Goal: Use online tool/utility: Utilize a website feature to perform a specific function

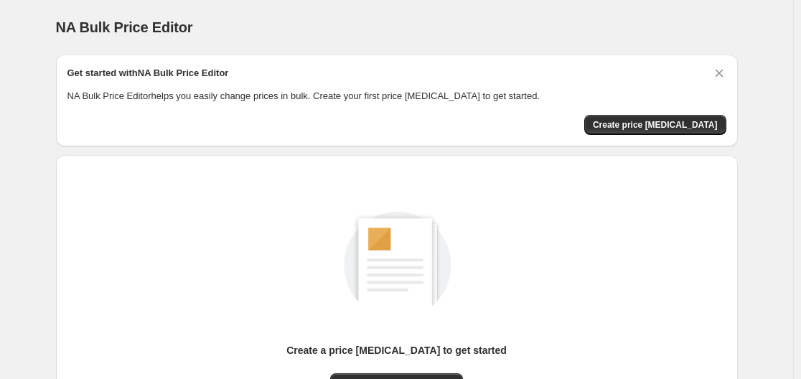
scroll to position [144, 0]
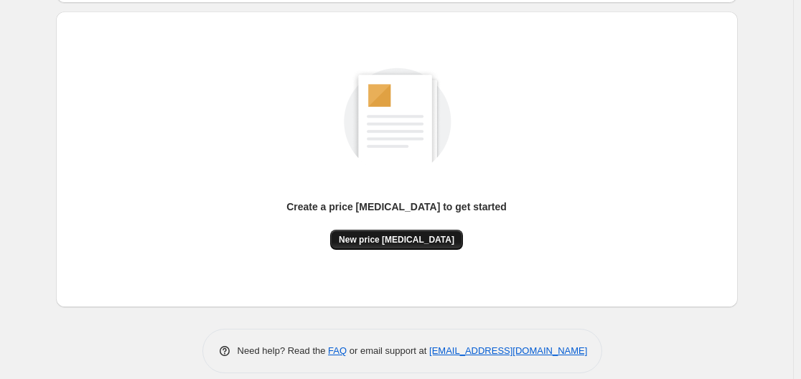
click at [420, 243] on span "New price [MEDICAL_DATA]" at bounding box center [397, 239] width 116 height 11
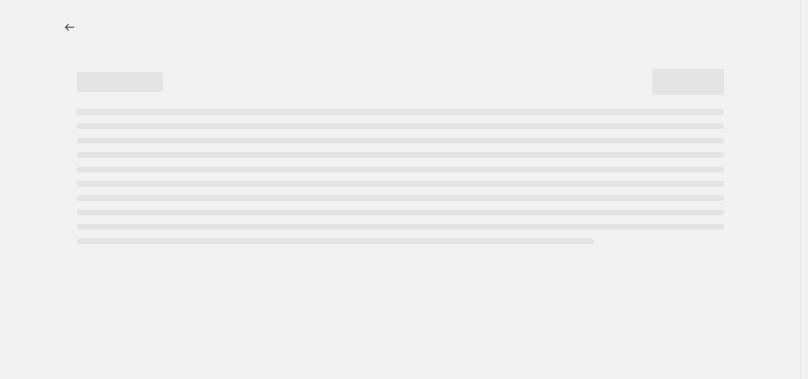
select select "percentage"
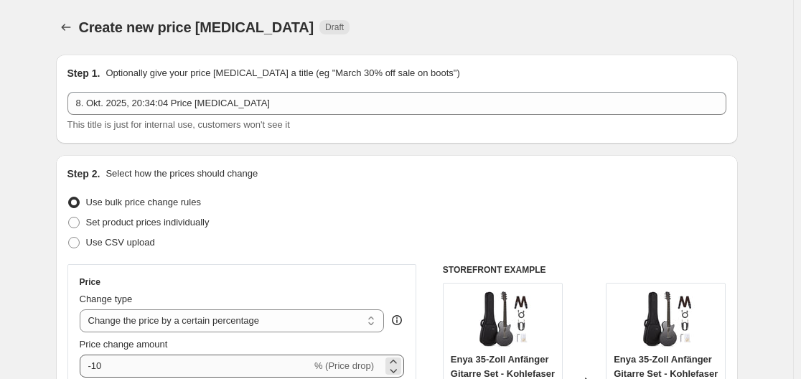
scroll to position [144, 0]
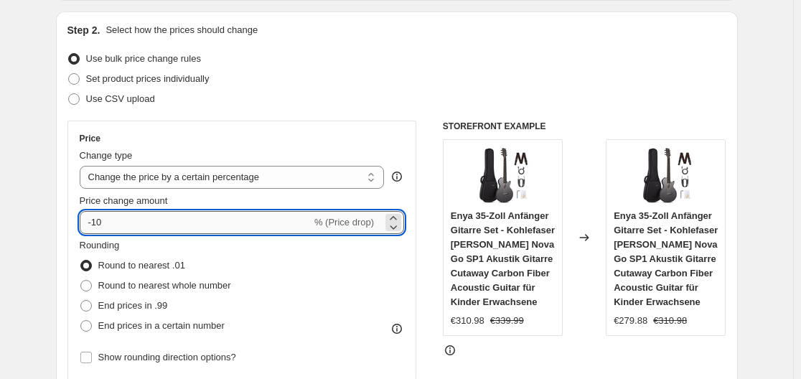
drag, startPoint x: 96, startPoint y: 224, endPoint x: 122, endPoint y: 224, distance: 25.8
click at [122, 224] on input "-10" at bounding box center [196, 222] width 232 height 23
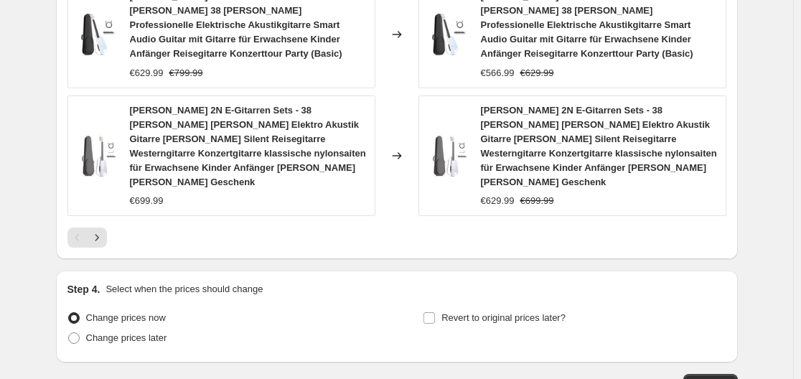
scroll to position [1208, 0]
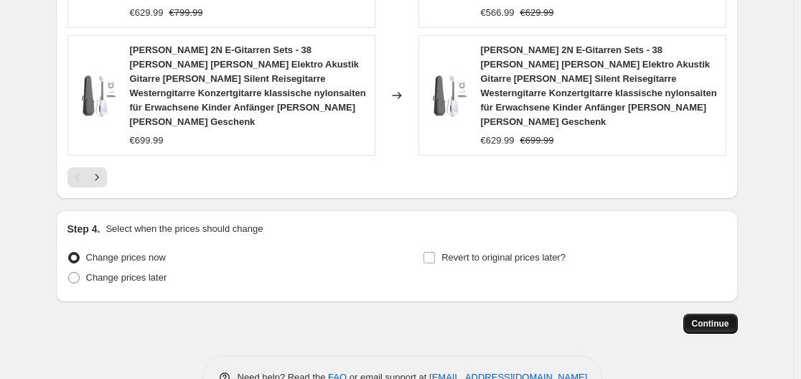
type input "-30"
click at [709, 318] on span "Continue" at bounding box center [710, 323] width 37 height 11
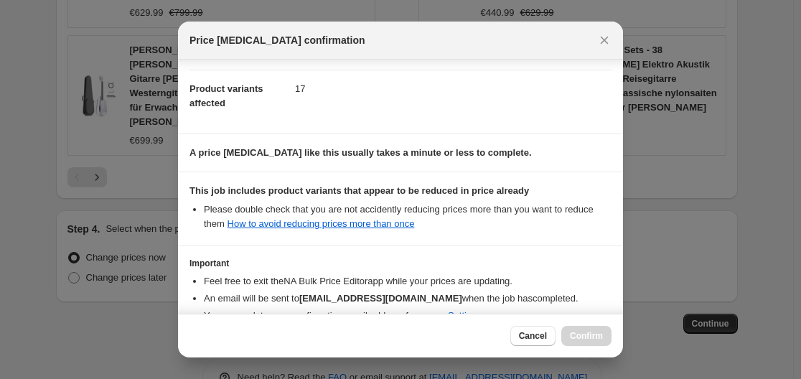
scroll to position [215, 0]
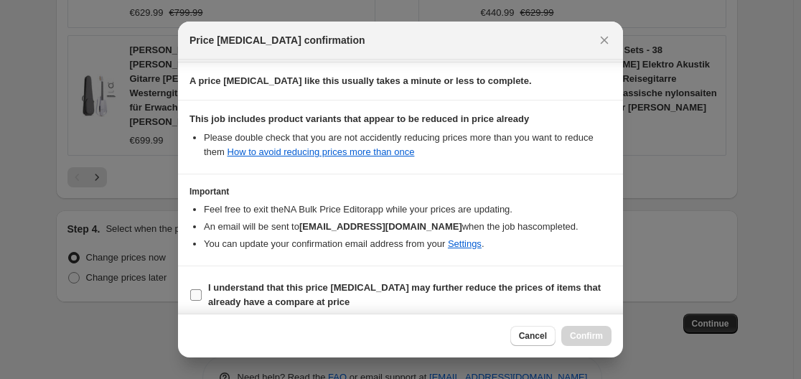
drag, startPoint x: 206, startPoint y: 299, endPoint x: 321, endPoint y: 286, distance: 115.5
click at [217, 295] on label "I understand that this price [MEDICAL_DATA] may further reduce the prices of it…" at bounding box center [400, 295] width 422 height 34
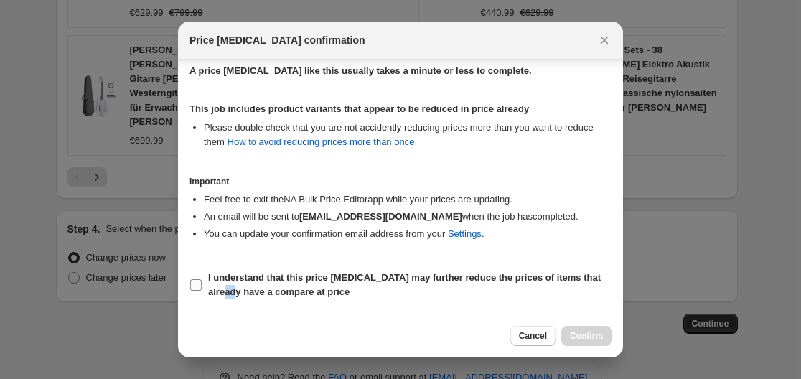
click at [195, 282] on input "I understand that this price [MEDICAL_DATA] may further reduce the prices of it…" at bounding box center [195, 284] width 11 height 11
checkbox input "true"
click at [601, 339] on span "Confirm" at bounding box center [586, 335] width 33 height 11
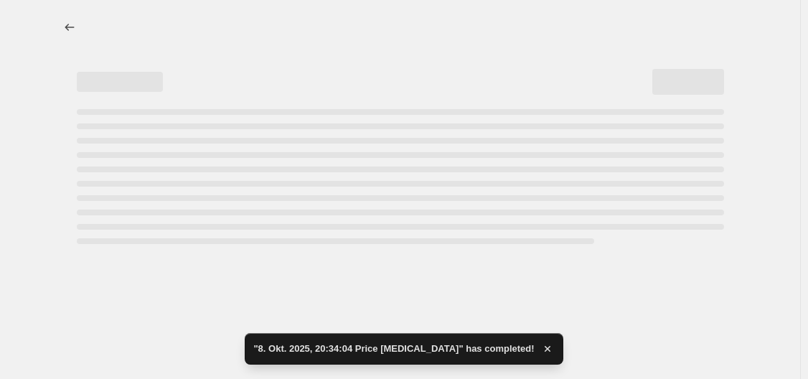
select select "percentage"
